Goal: Task Accomplishment & Management: Manage account settings

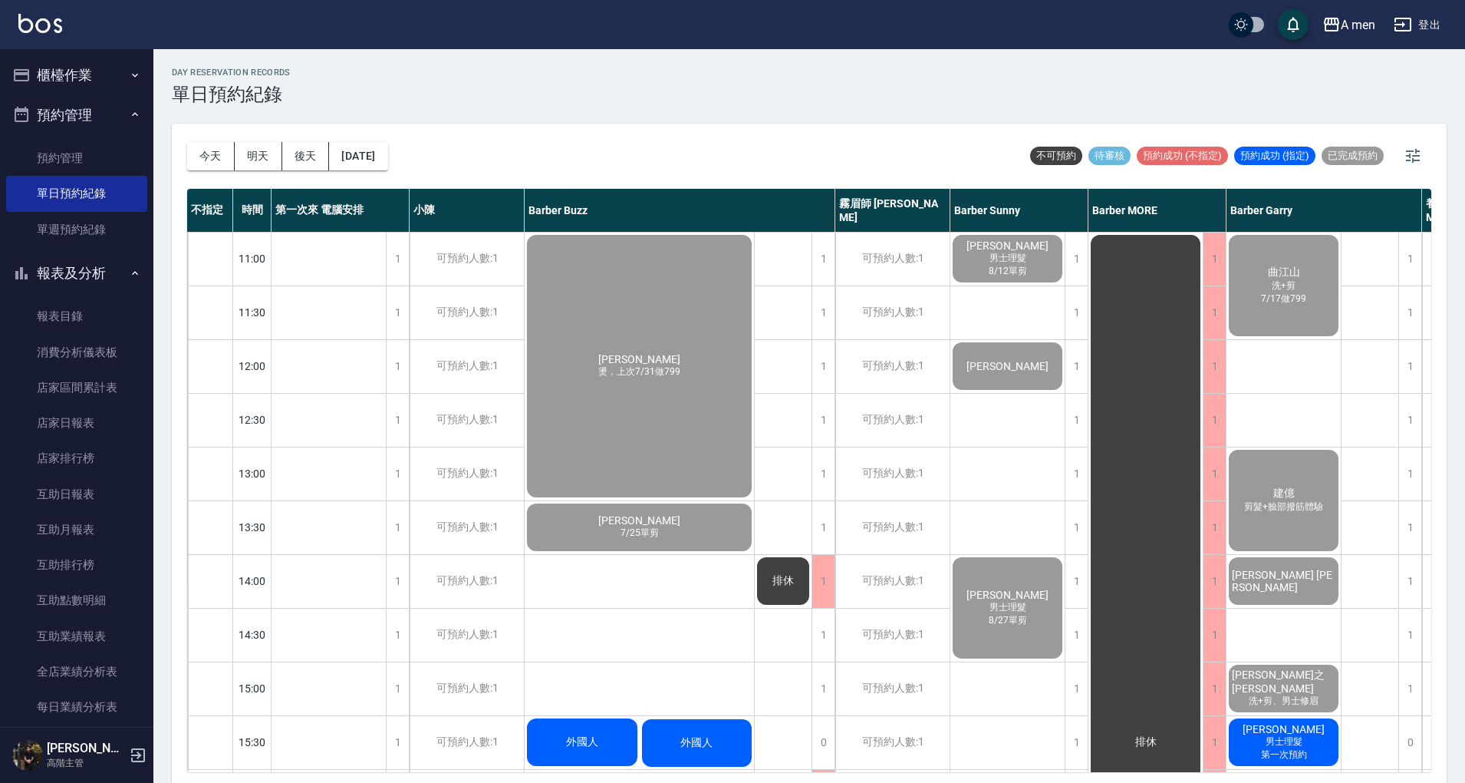
scroll to position [204, 309]
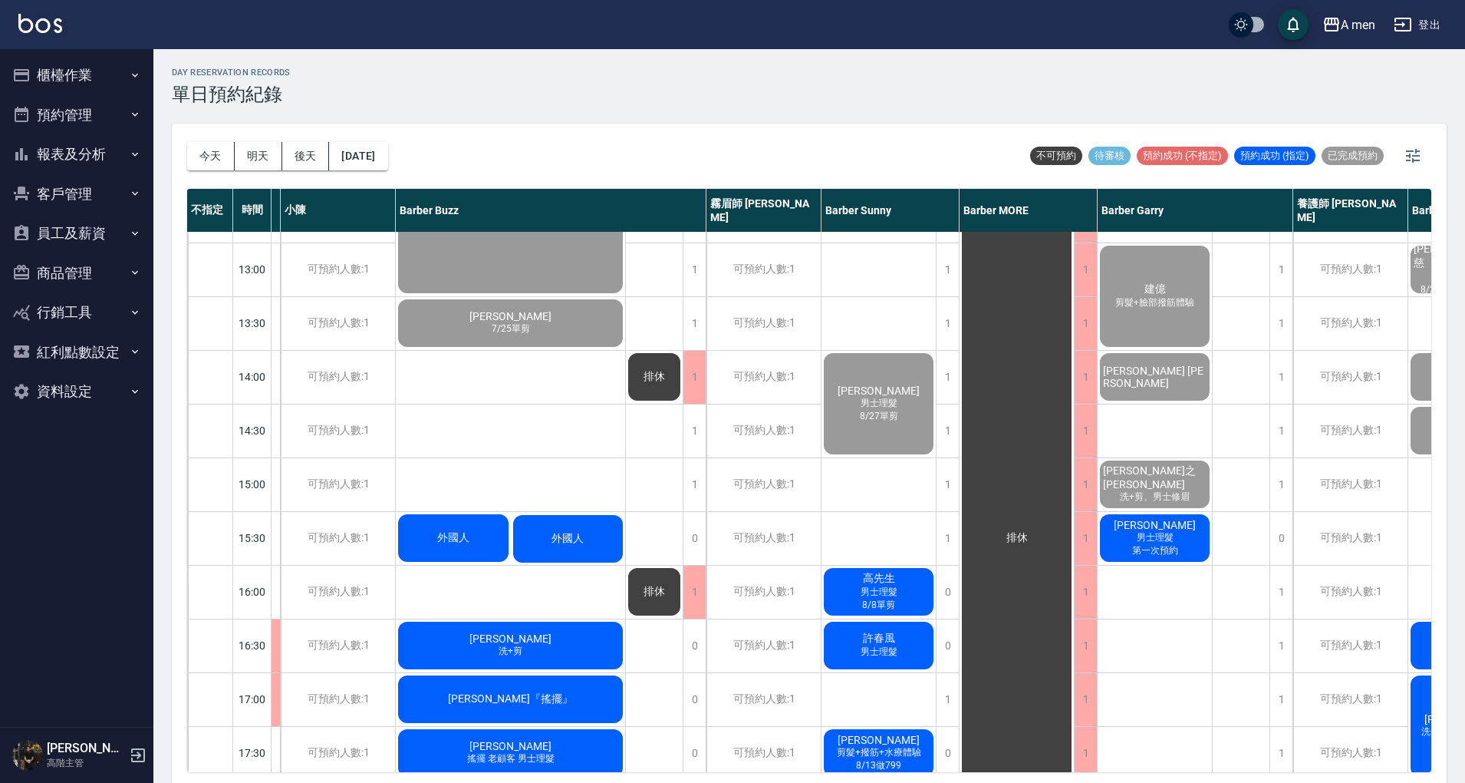
scroll to position [204, 309]
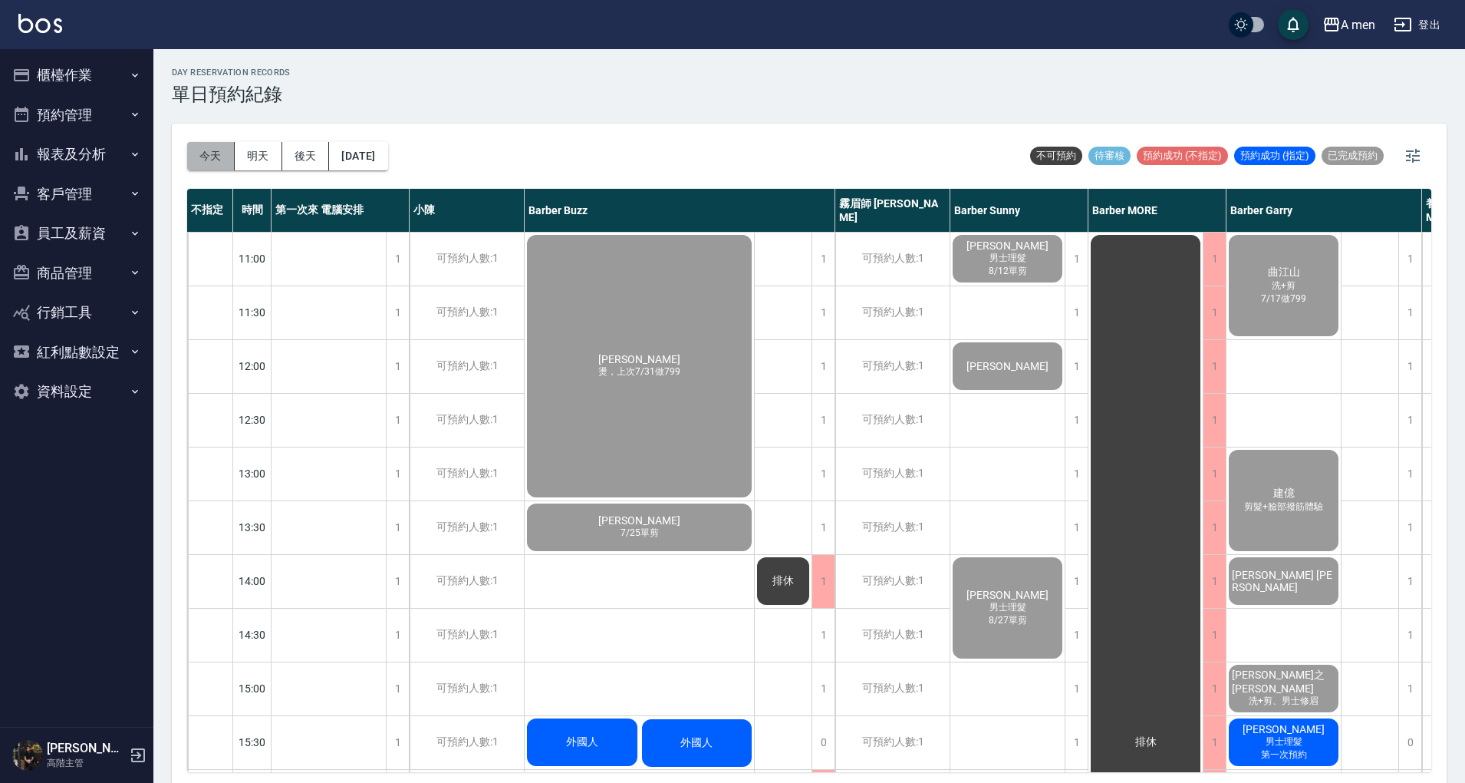
click at [209, 161] on button "今天" at bounding box center [211, 156] width 48 height 28
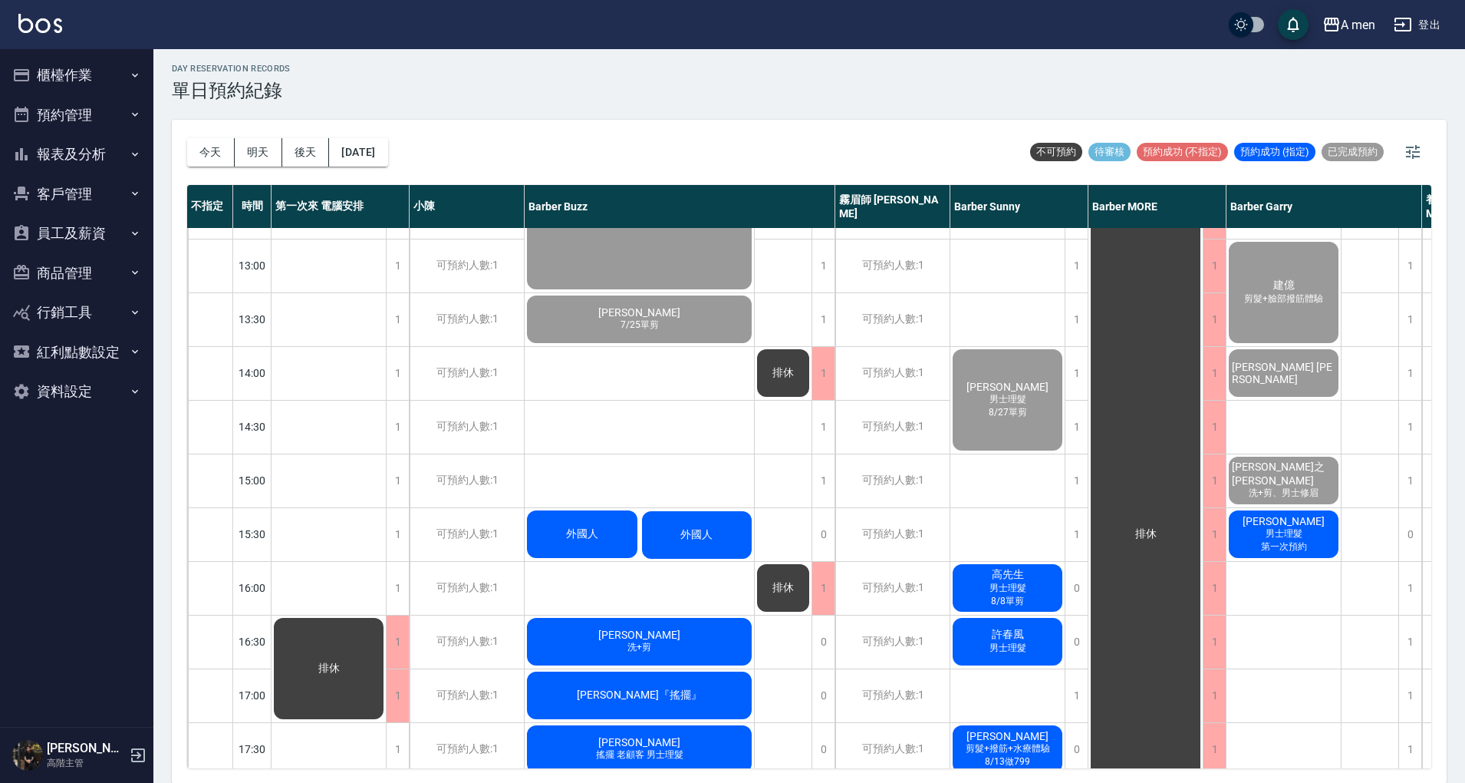
scroll to position [204, 309]
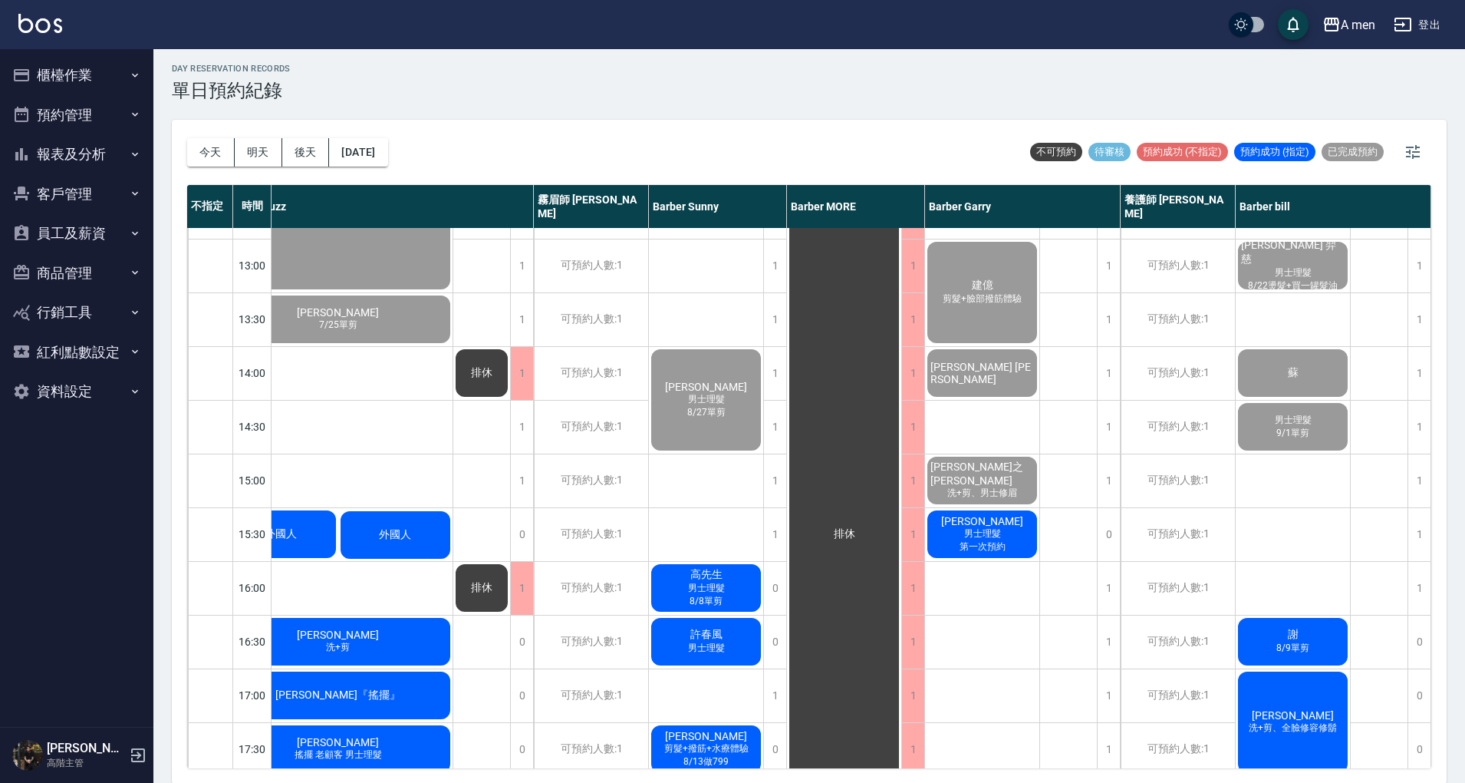
click at [1010, 600] on div "曲江山 洗+剪 7/17做799 建億 剪髮+臉部撥筋體驗 Victor Chen 楊程之 Justin 洗+剪、男士修眉 周君威 男士理髮 第一次預約 YH…" at bounding box center [982, 695] width 115 height 1343
click at [974, 580] on div "曲江山 洗+剪 7/17做799 建億 剪髮+臉部撥筋體驗 Victor Chen 楊程之 Justin 洗+剪、男士修眉 周君威 男士理髮 第一次預約 YH…" at bounding box center [982, 695] width 115 height 1343
